Goal: Register for event/course

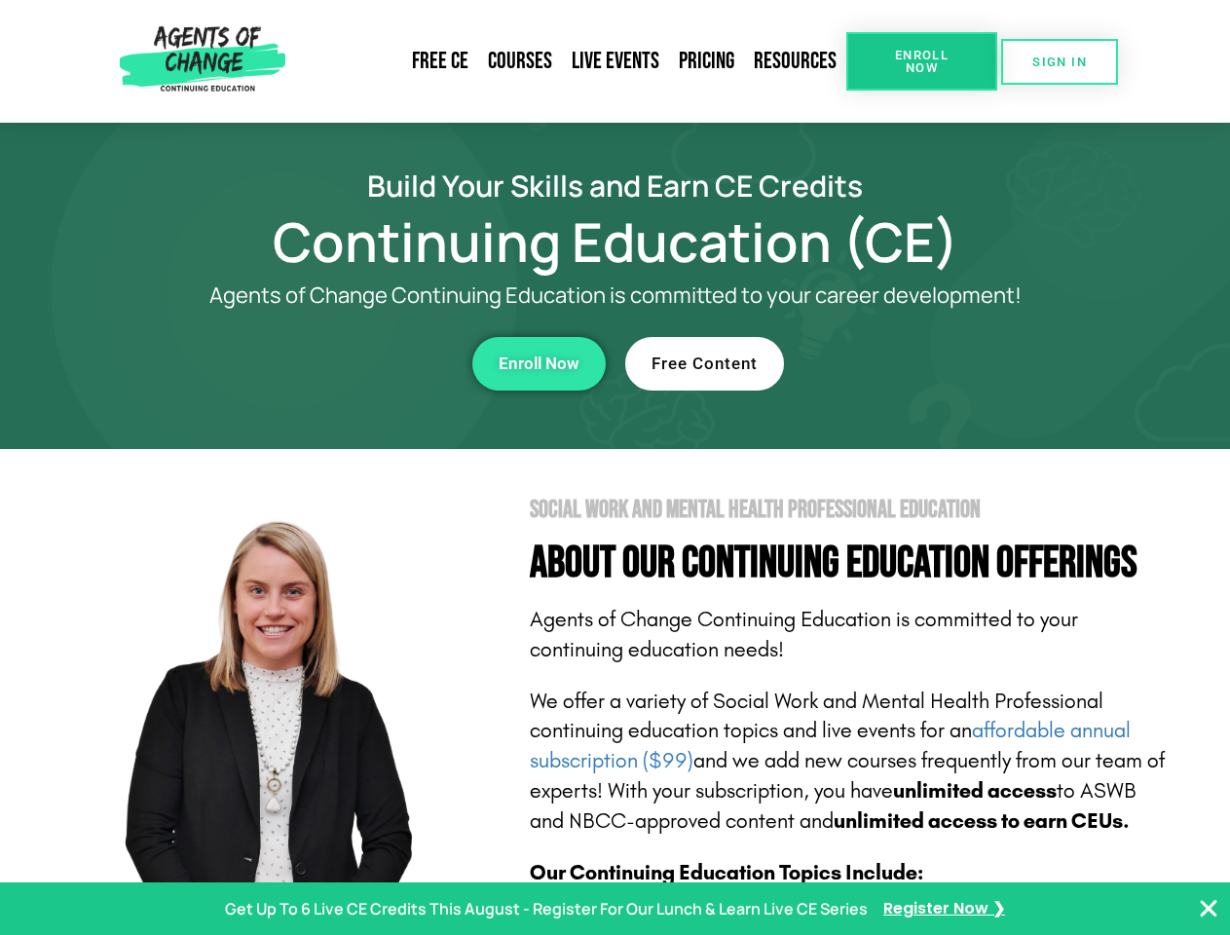
click at [615, 468] on section "Social Work and Mental Health Professional Education About Our Continuing Educa…" at bounding box center [615, 858] width 1230 height 818
click at [922, 61] on span "Enroll Now" at bounding box center [922, 61] width 89 height 25
click at [1060, 61] on span "SIGN IN" at bounding box center [1060, 62] width 55 height 13
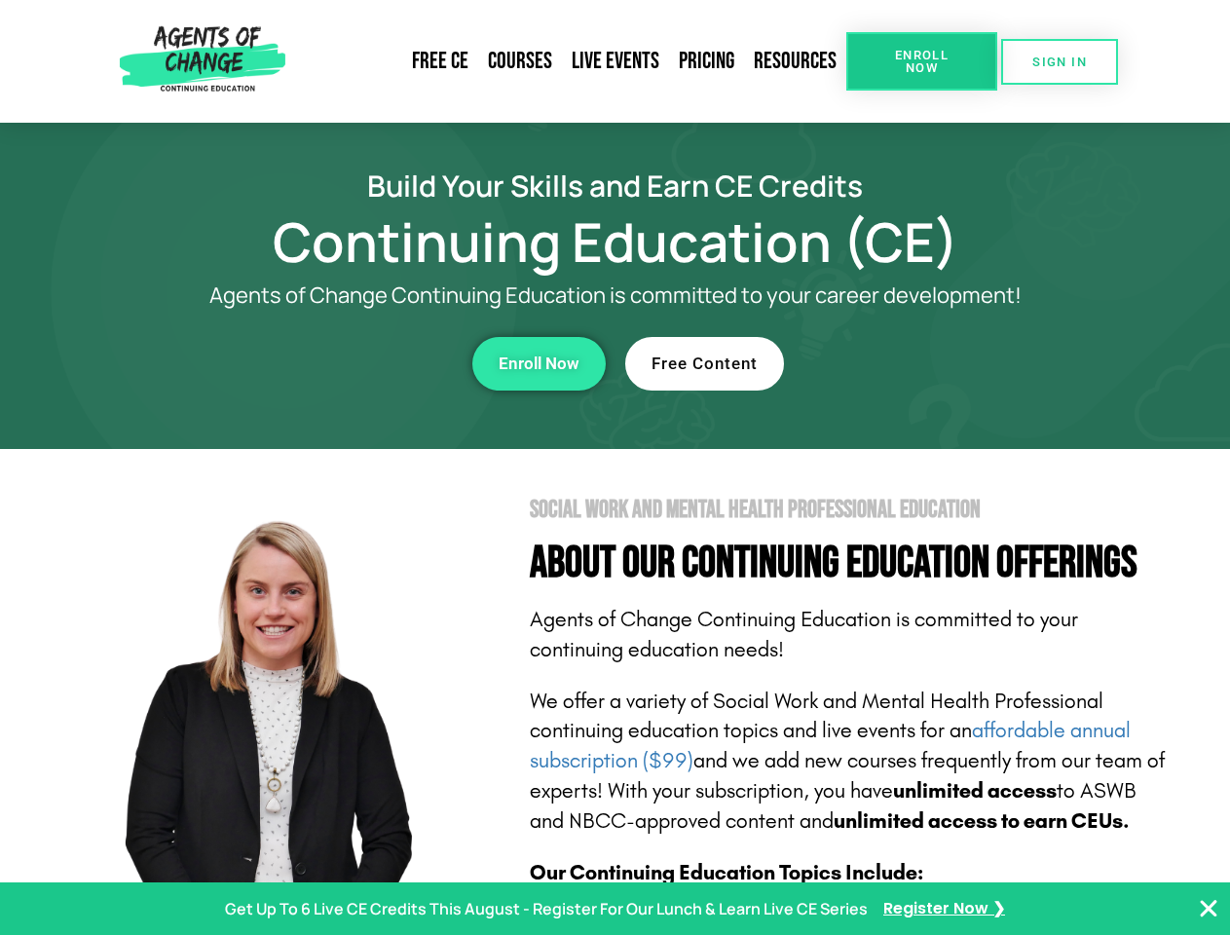
click at [338, 363] on div "Enroll Now" at bounding box center [338, 364] width 536 height 54
click at [539, 363] on span "Enroll Now" at bounding box center [539, 364] width 81 height 17
click at [893, 363] on div "Free Content" at bounding box center [893, 364] width 536 height 54
